Goal: Understand process/instructions: Learn how to perform a task or action

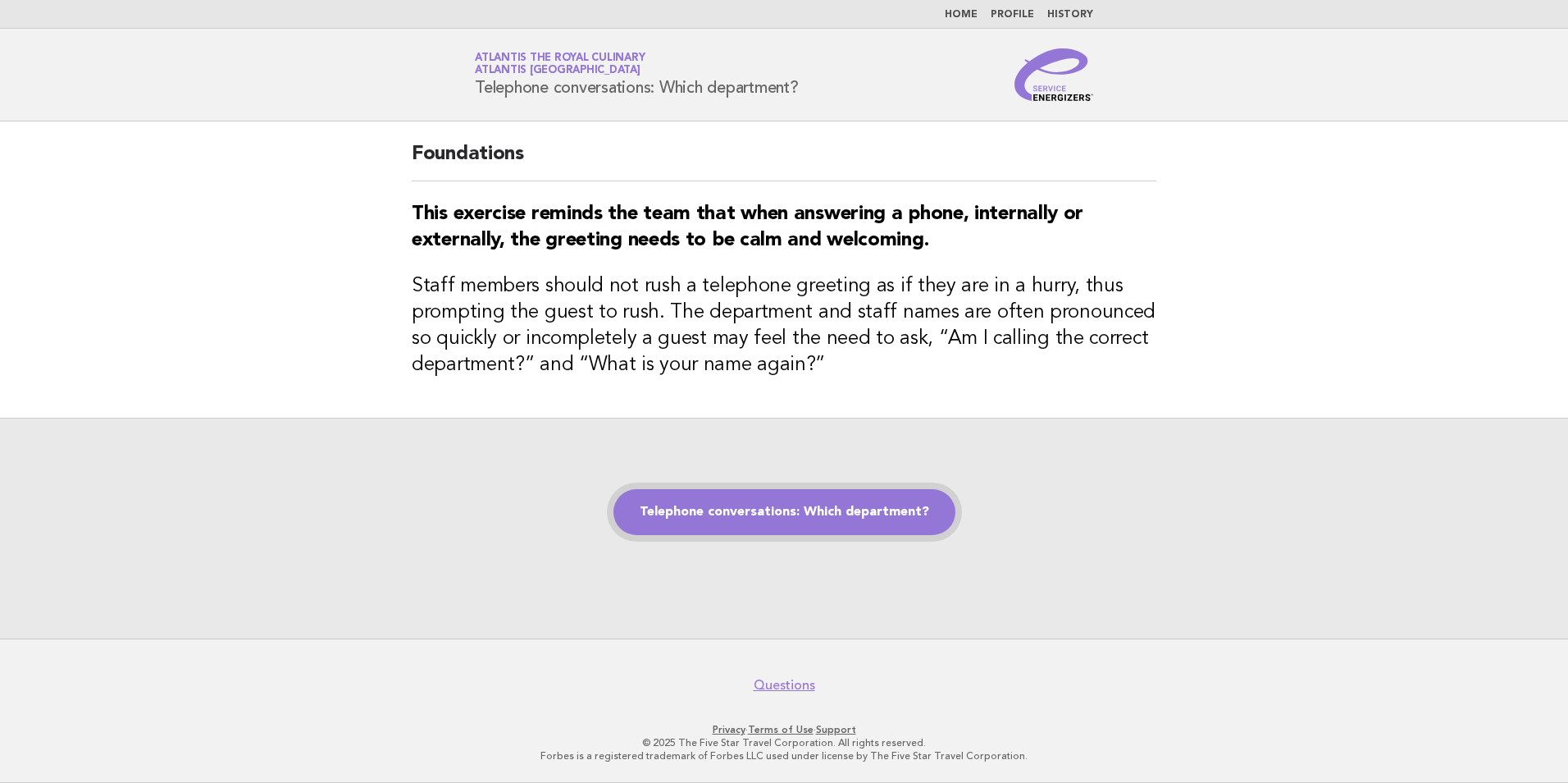
click at [870, 528] on link "Telephone conversations: Which department?" at bounding box center [784, 512] width 342 height 46
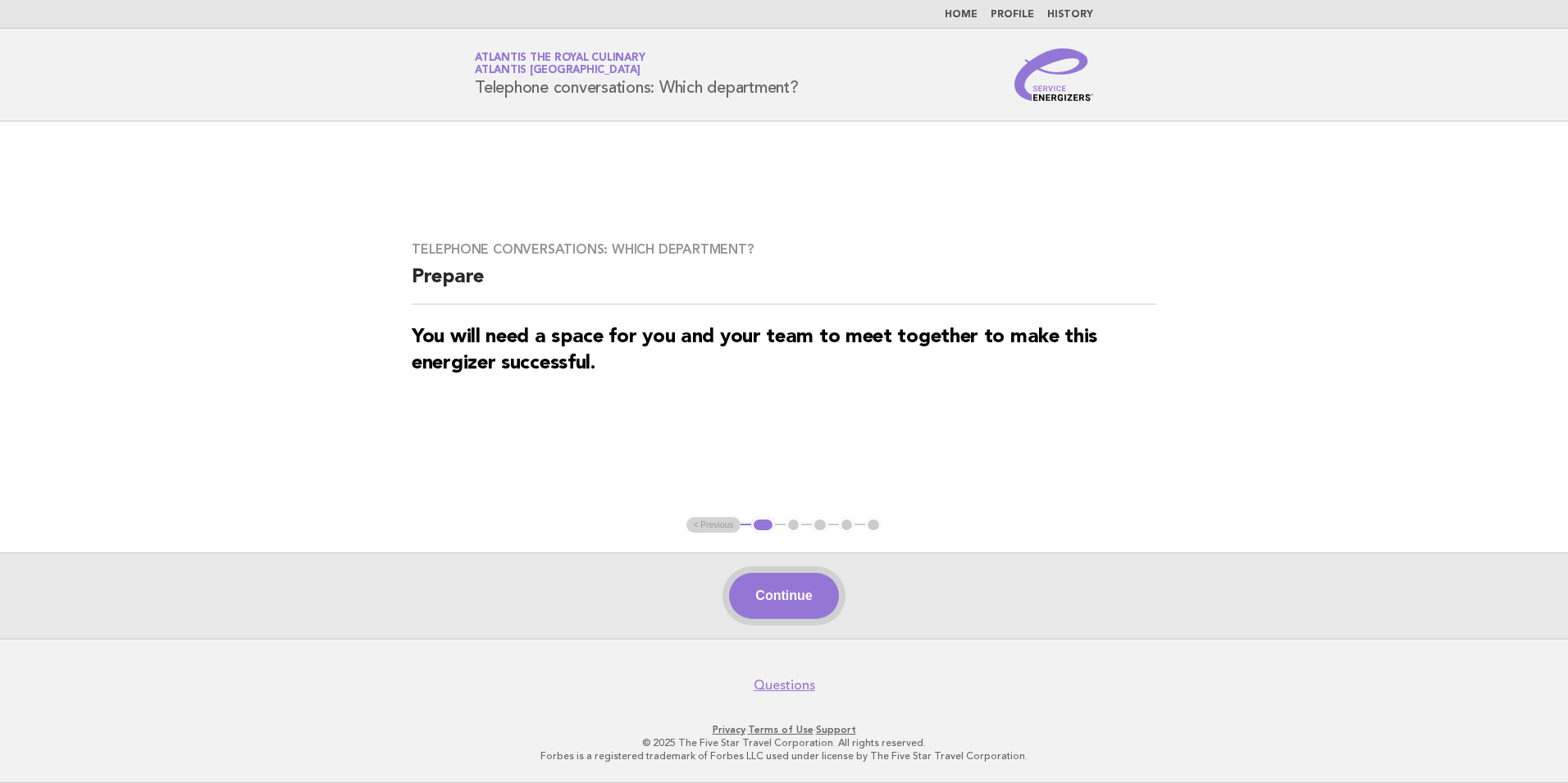
click at [776, 604] on button "Continue" at bounding box center [784, 595] width 109 height 46
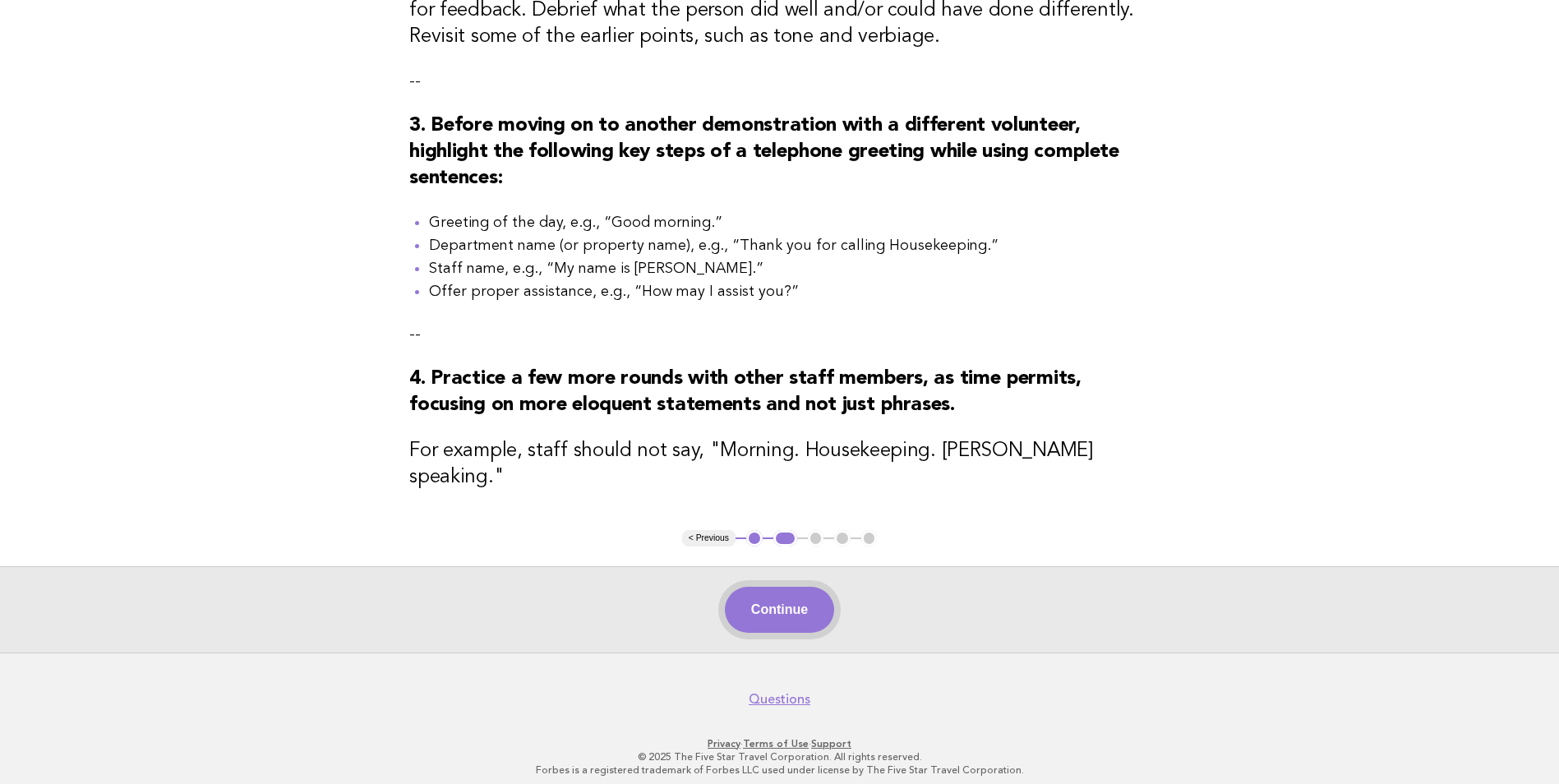
click at [799, 588] on button "Continue" at bounding box center [779, 610] width 110 height 46
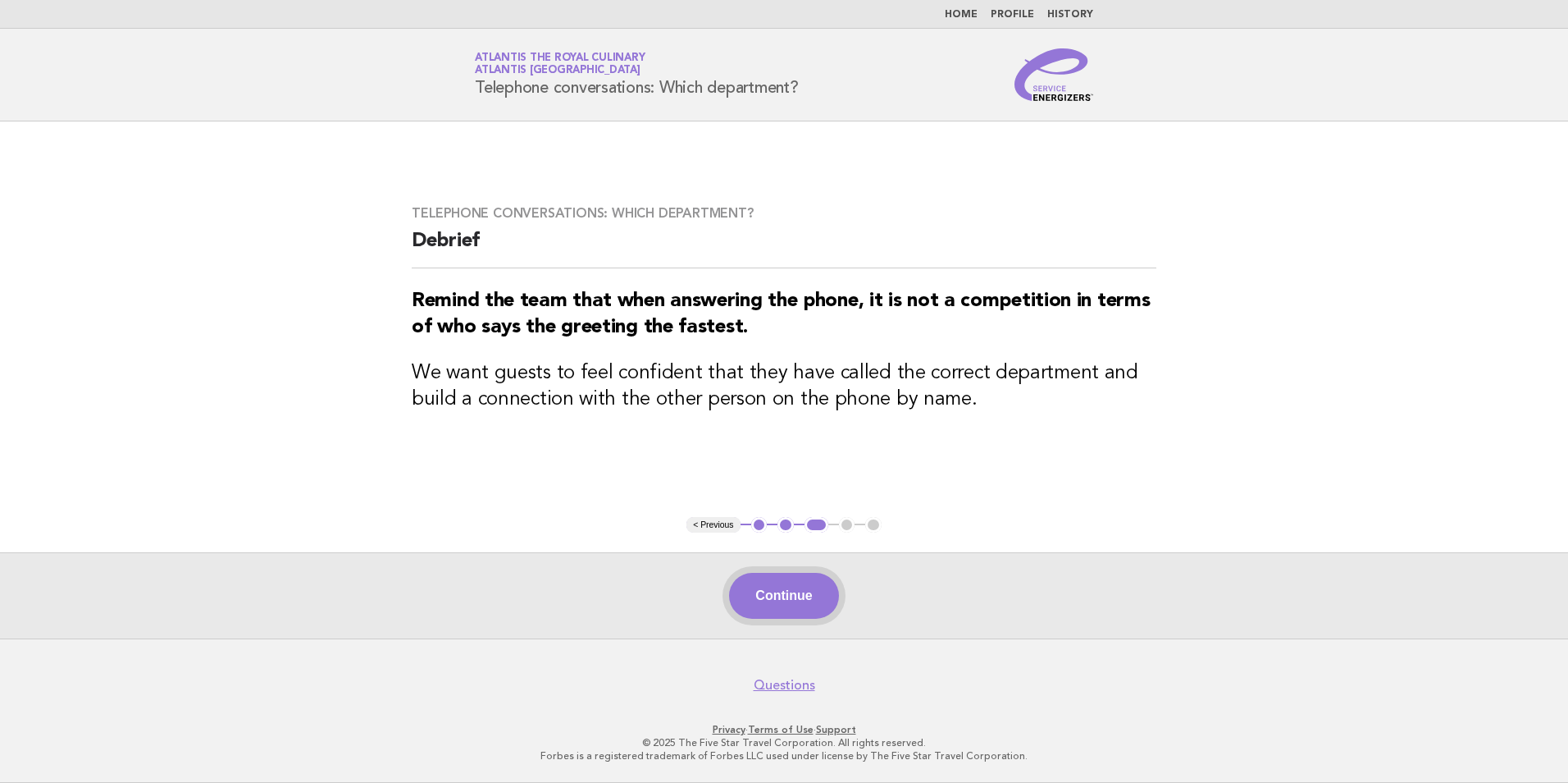
click at [784, 607] on button "Continue" at bounding box center [784, 595] width 109 height 46
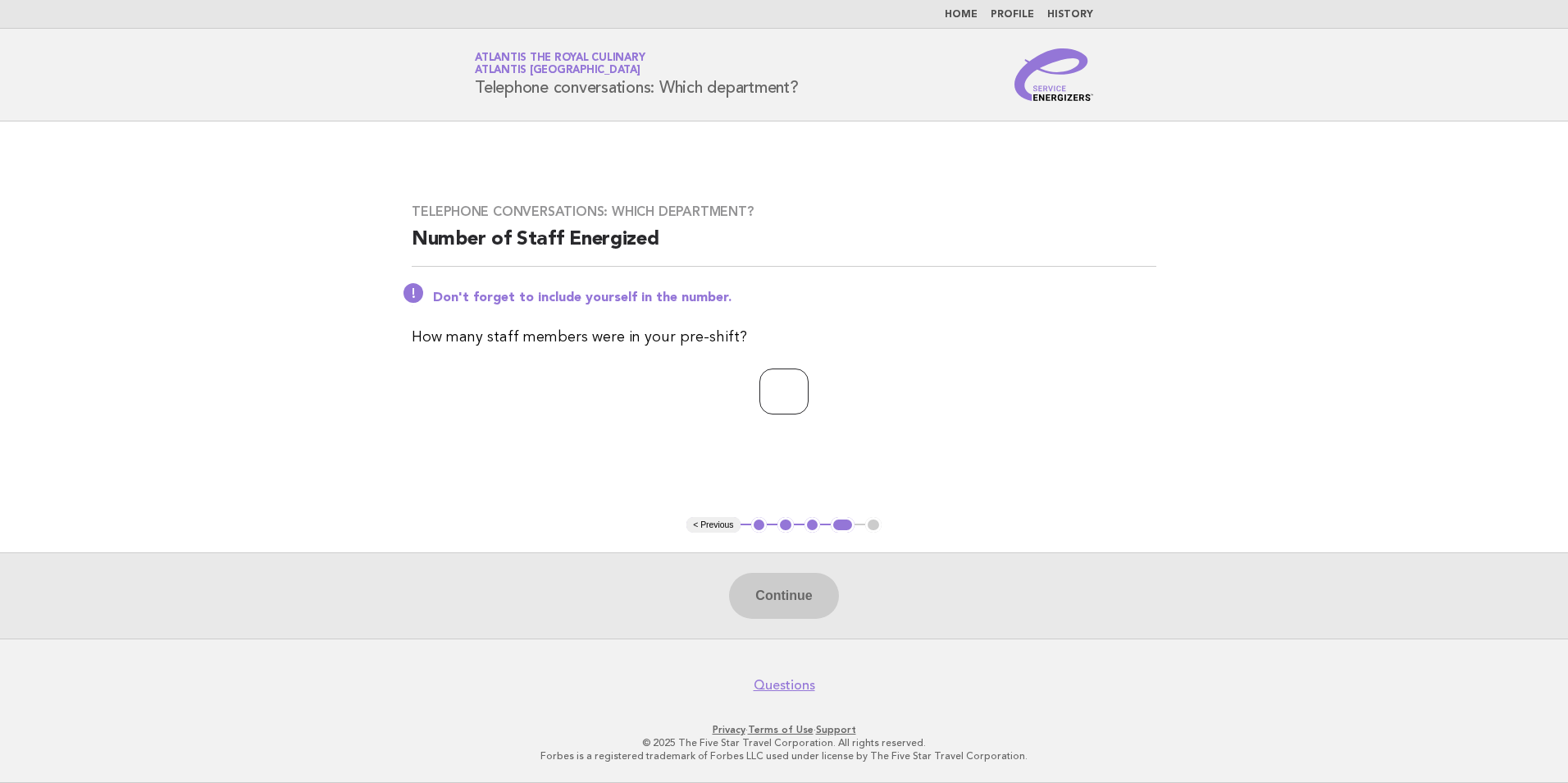
click at [765, 395] on input "number" at bounding box center [784, 391] width 49 height 46
type input "**"
click at [746, 605] on button "Continue" at bounding box center [784, 595] width 109 height 46
